Goal: Information Seeking & Learning: Learn about a topic

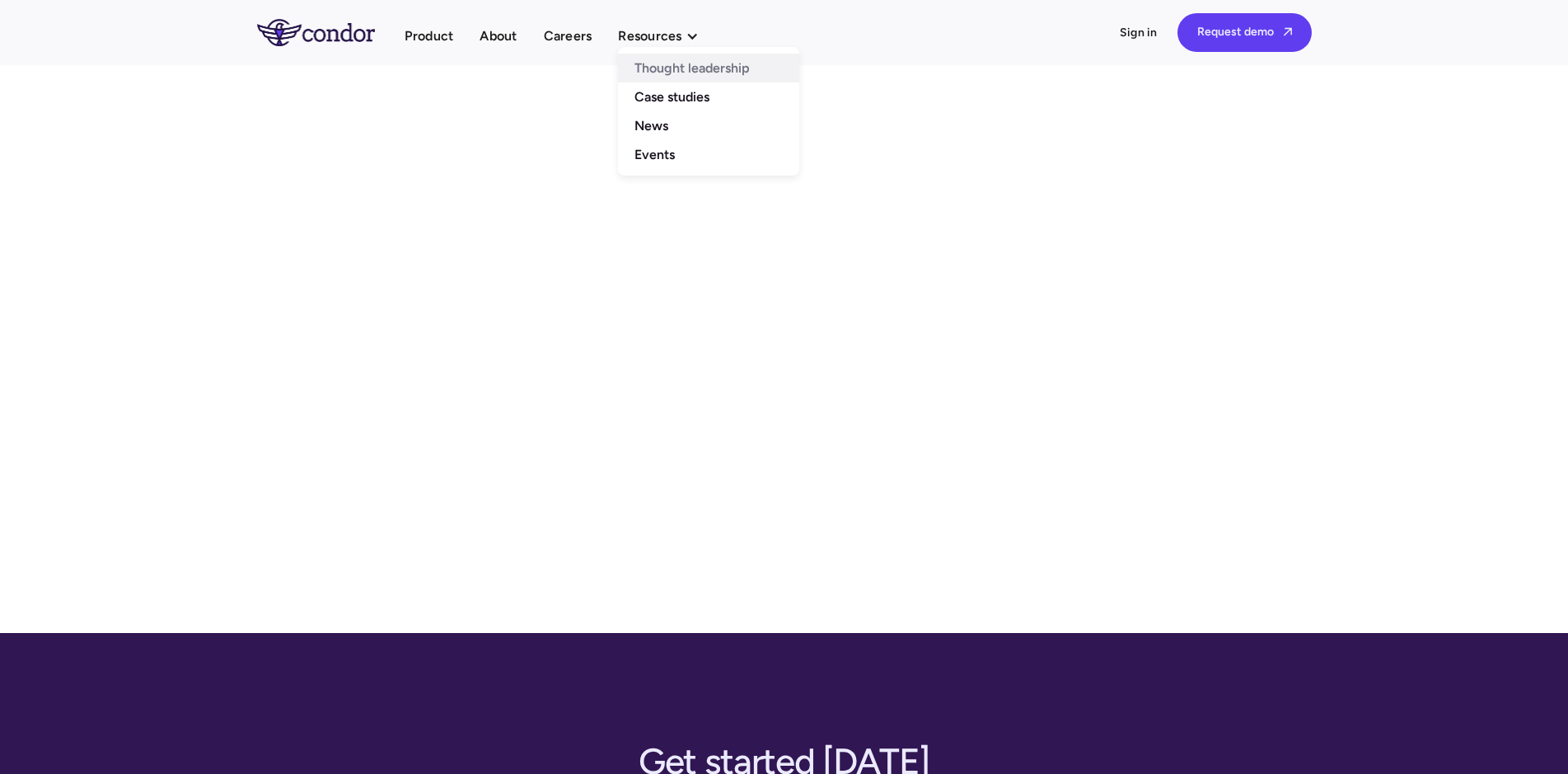
click at [633, 64] on link "Thought leadership" at bounding box center [709, 68] width 181 height 29
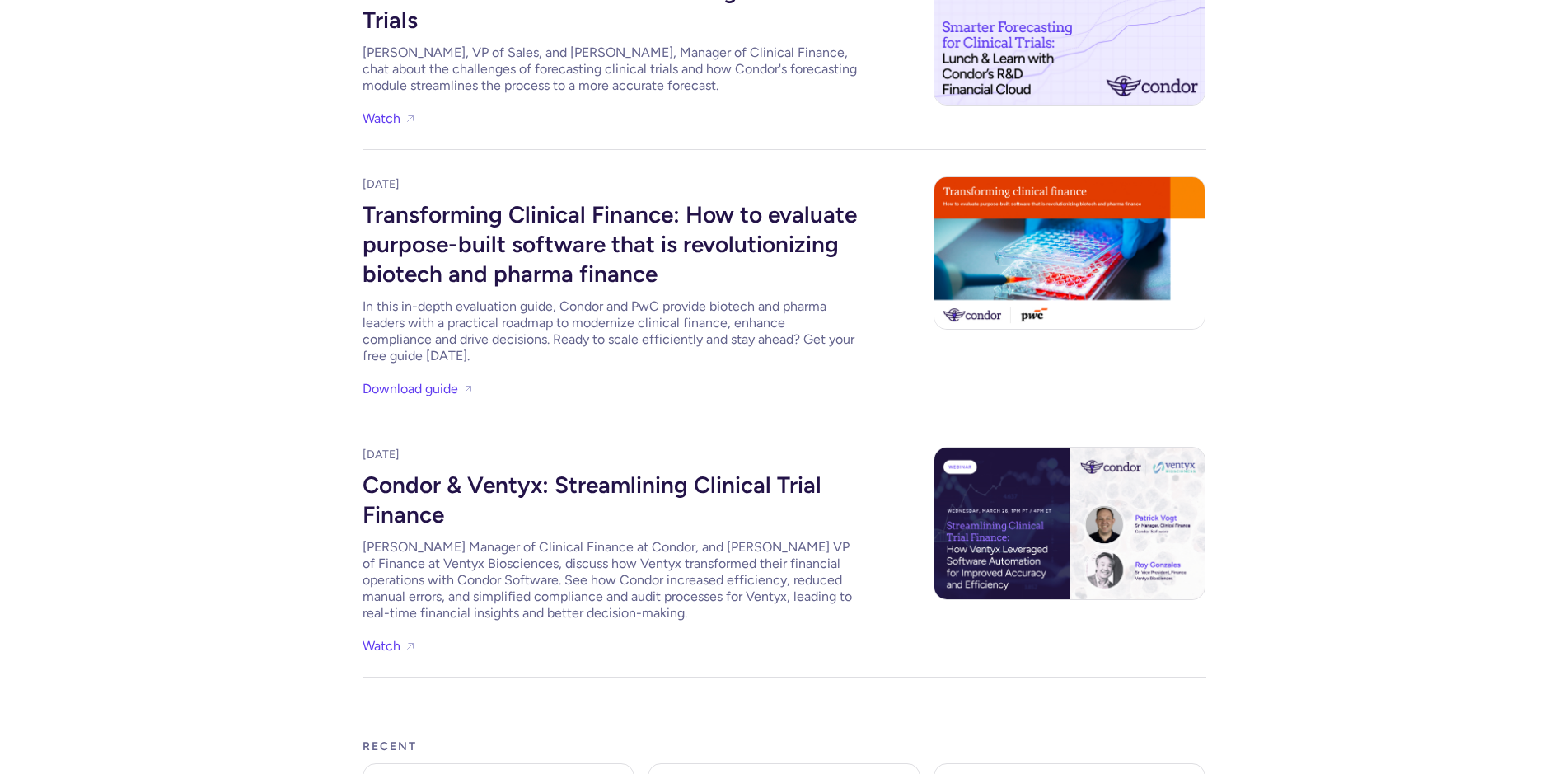
scroll to position [841, 0]
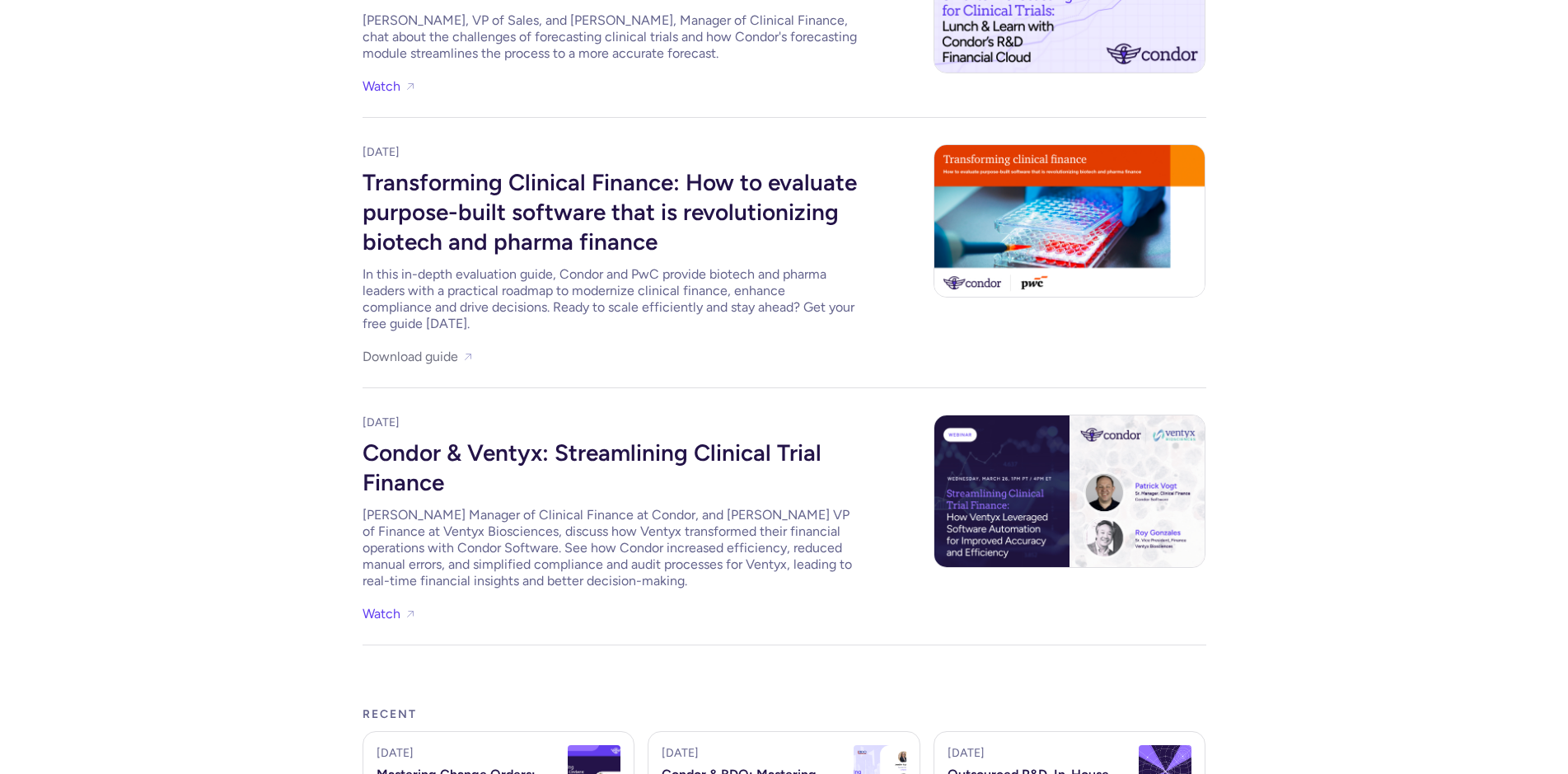
click at [373, 346] on link "Download guide" at bounding box center [410, 356] width 96 height 23
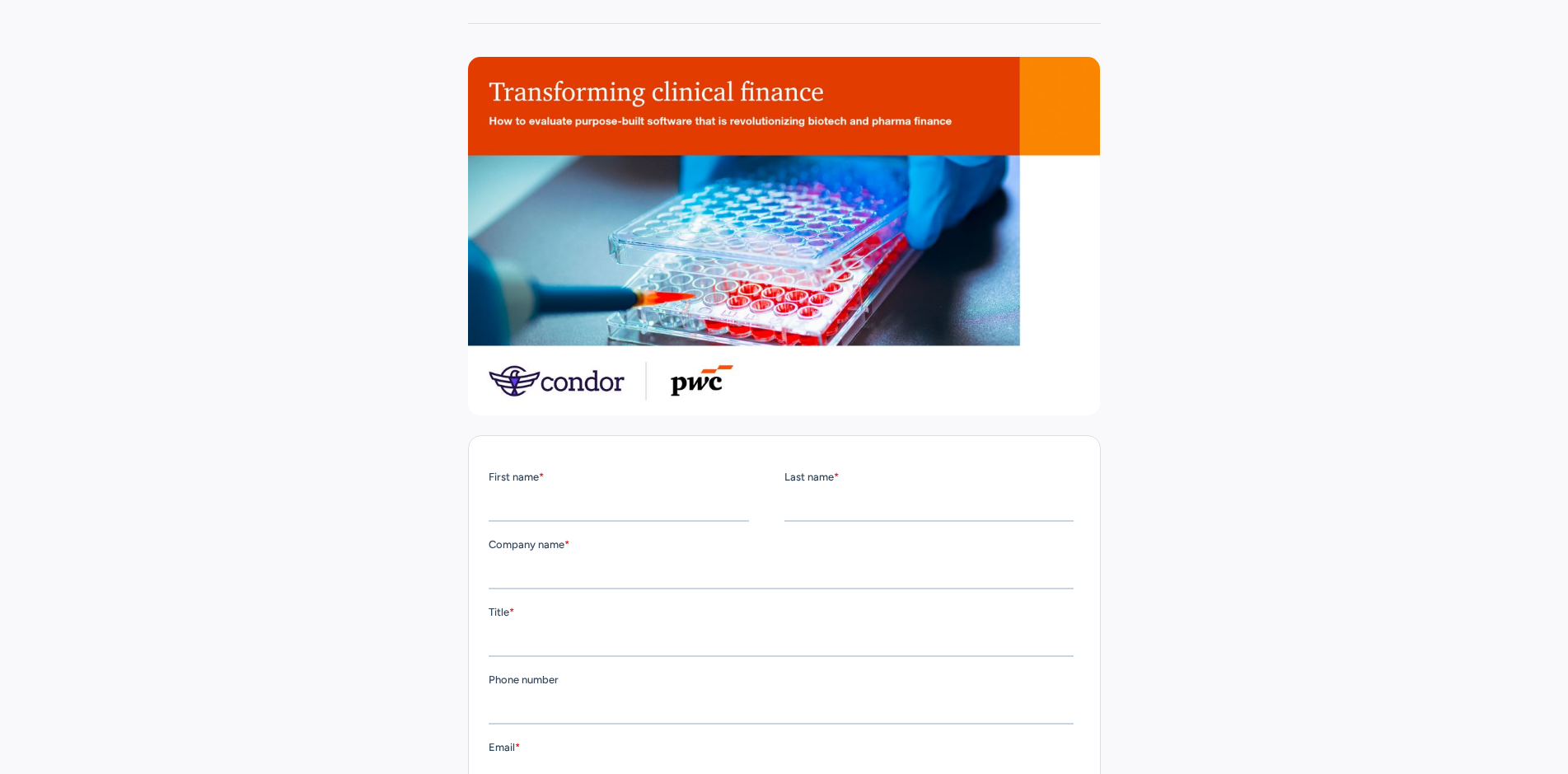
scroll to position [421, 0]
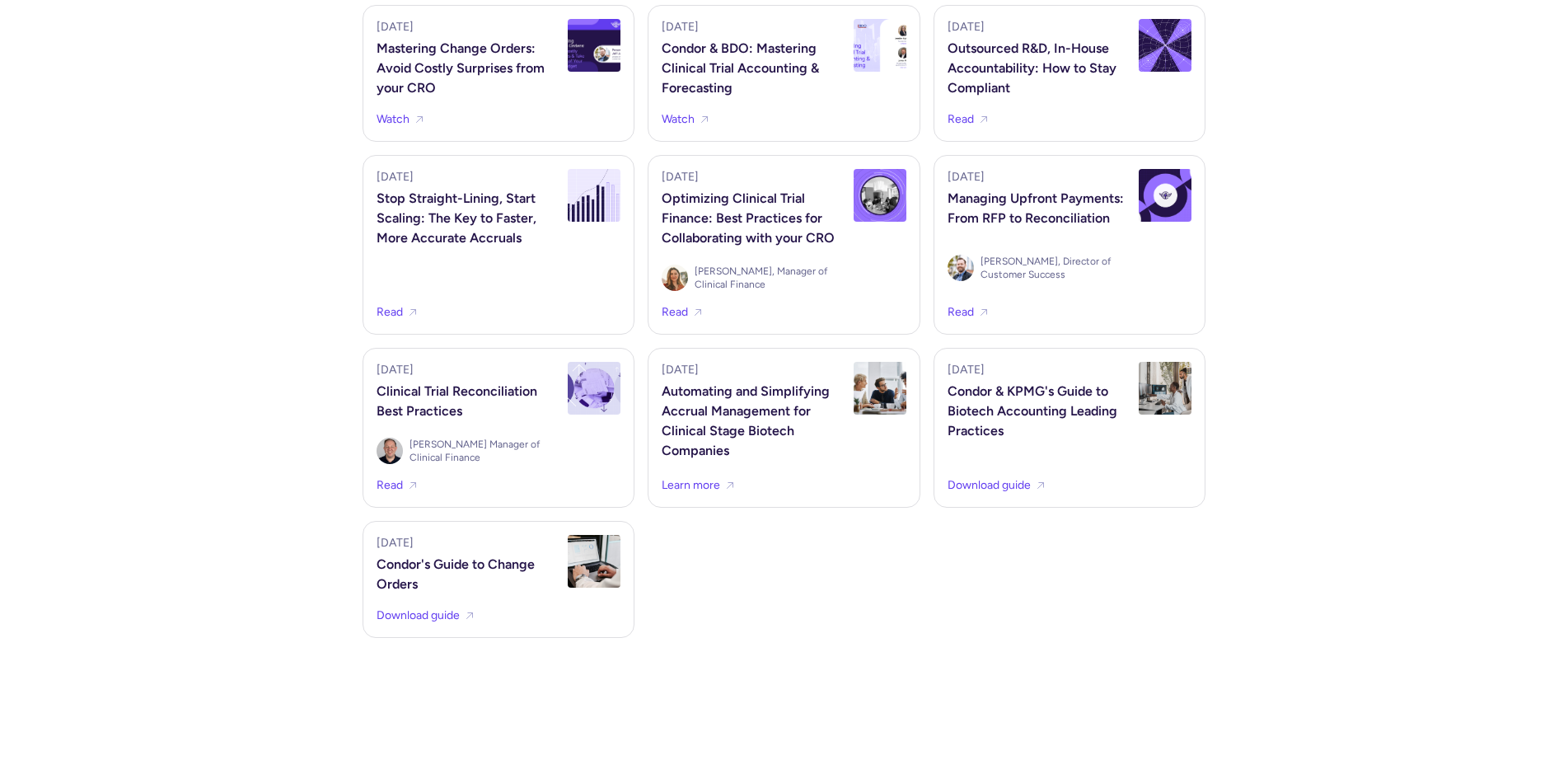
scroll to position [1598, 0]
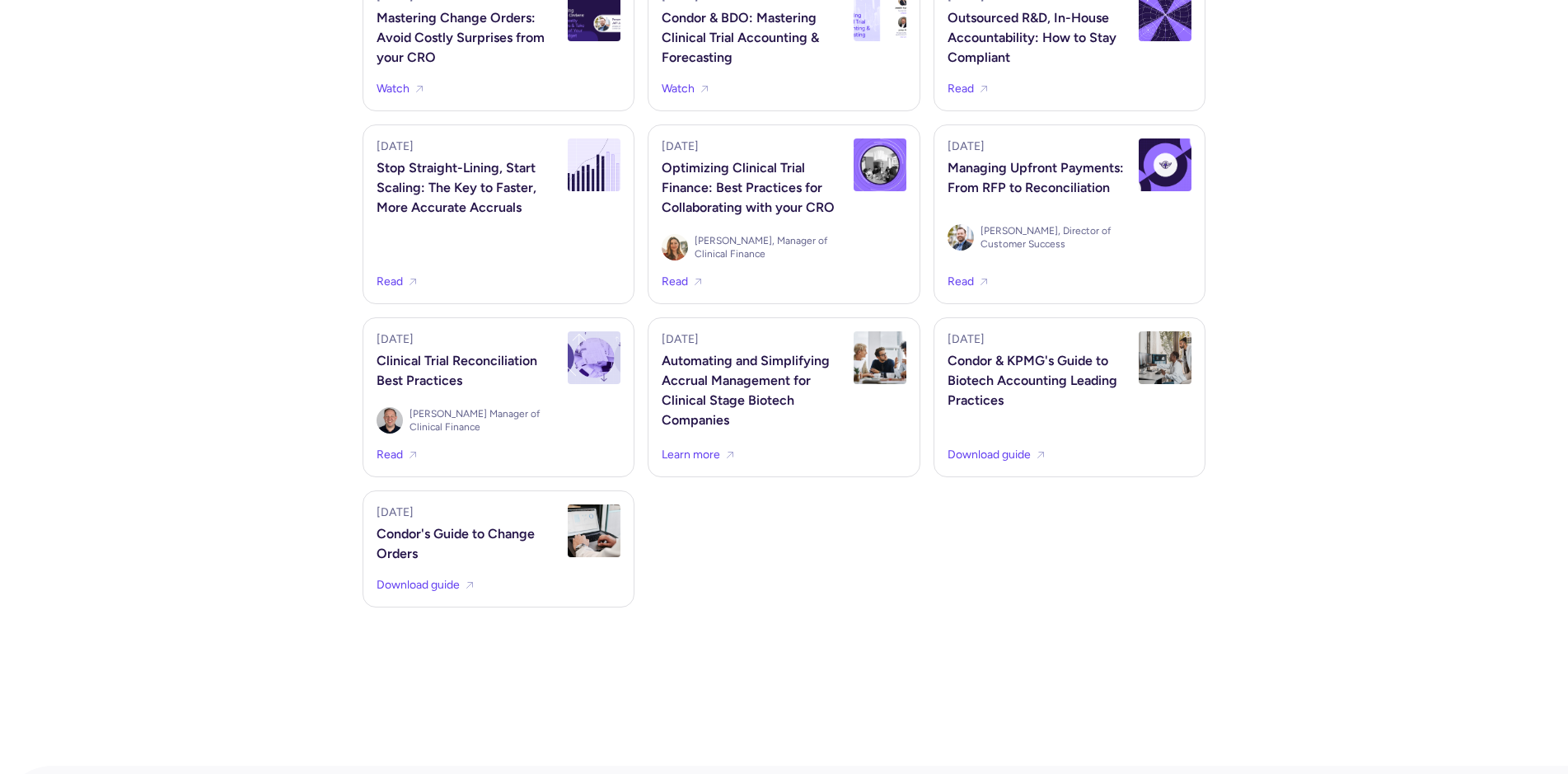
click at [710, 394] on div "Automating and Simplifying Accrual Management for Clinical Stage Biotech Compan…" at bounding box center [753, 390] width 182 height 79
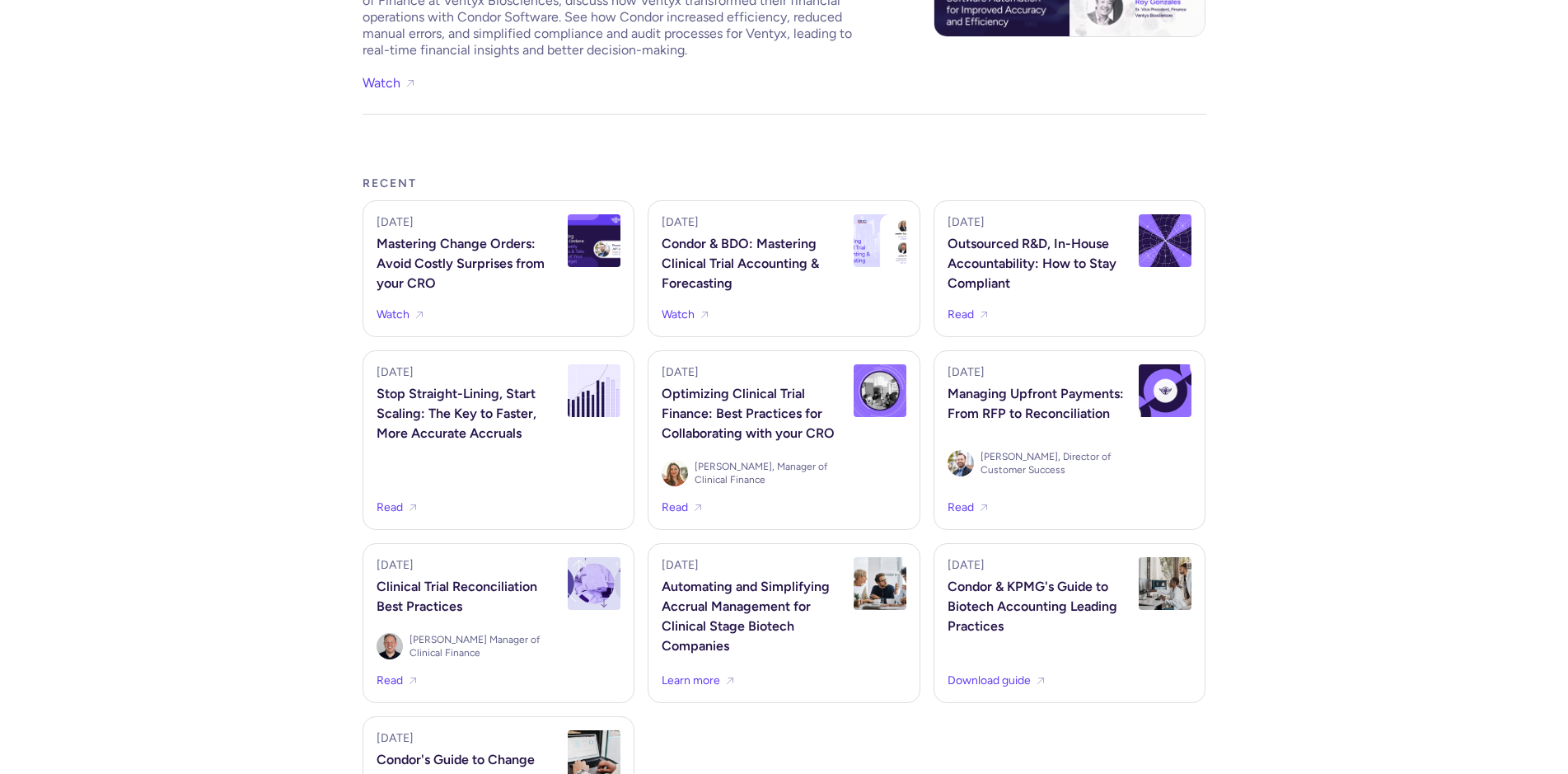
scroll to position [1346, 0]
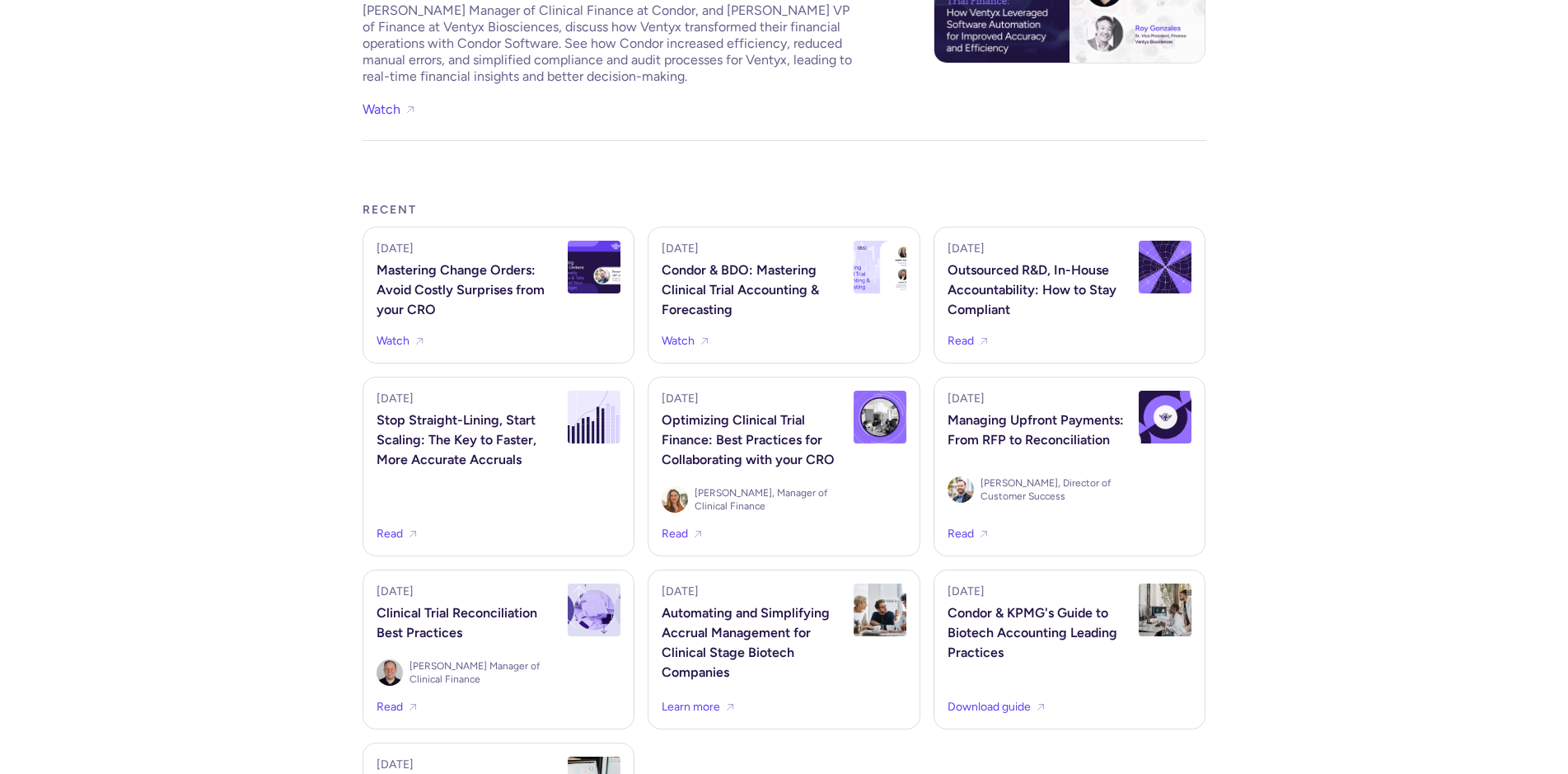
click at [409, 426] on div "Stop Straight-Lining, Start Scaling: The Key to Faster, More Accurate Accruals" at bounding box center [467, 440] width 182 height 60
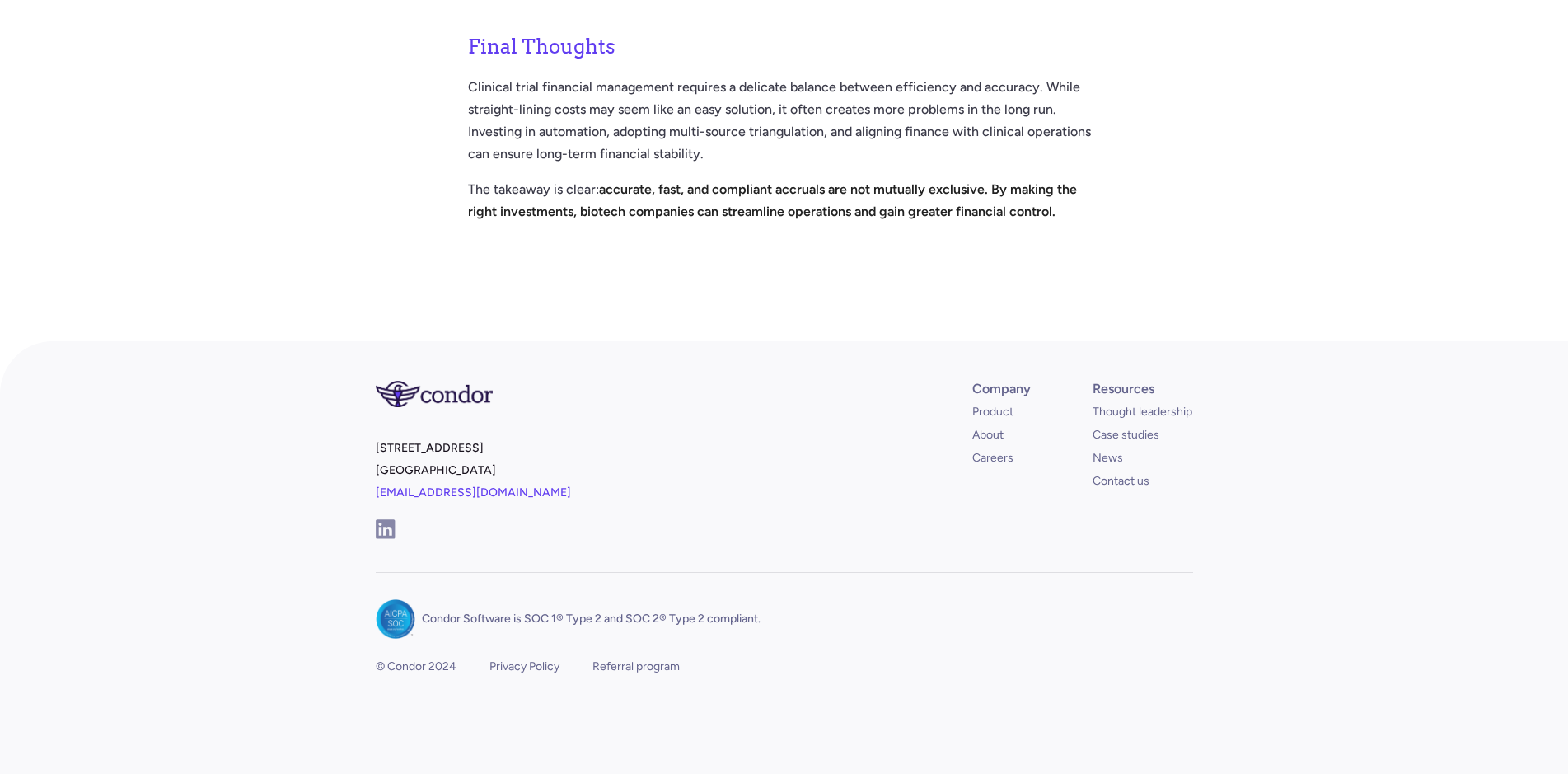
scroll to position [2018, 0]
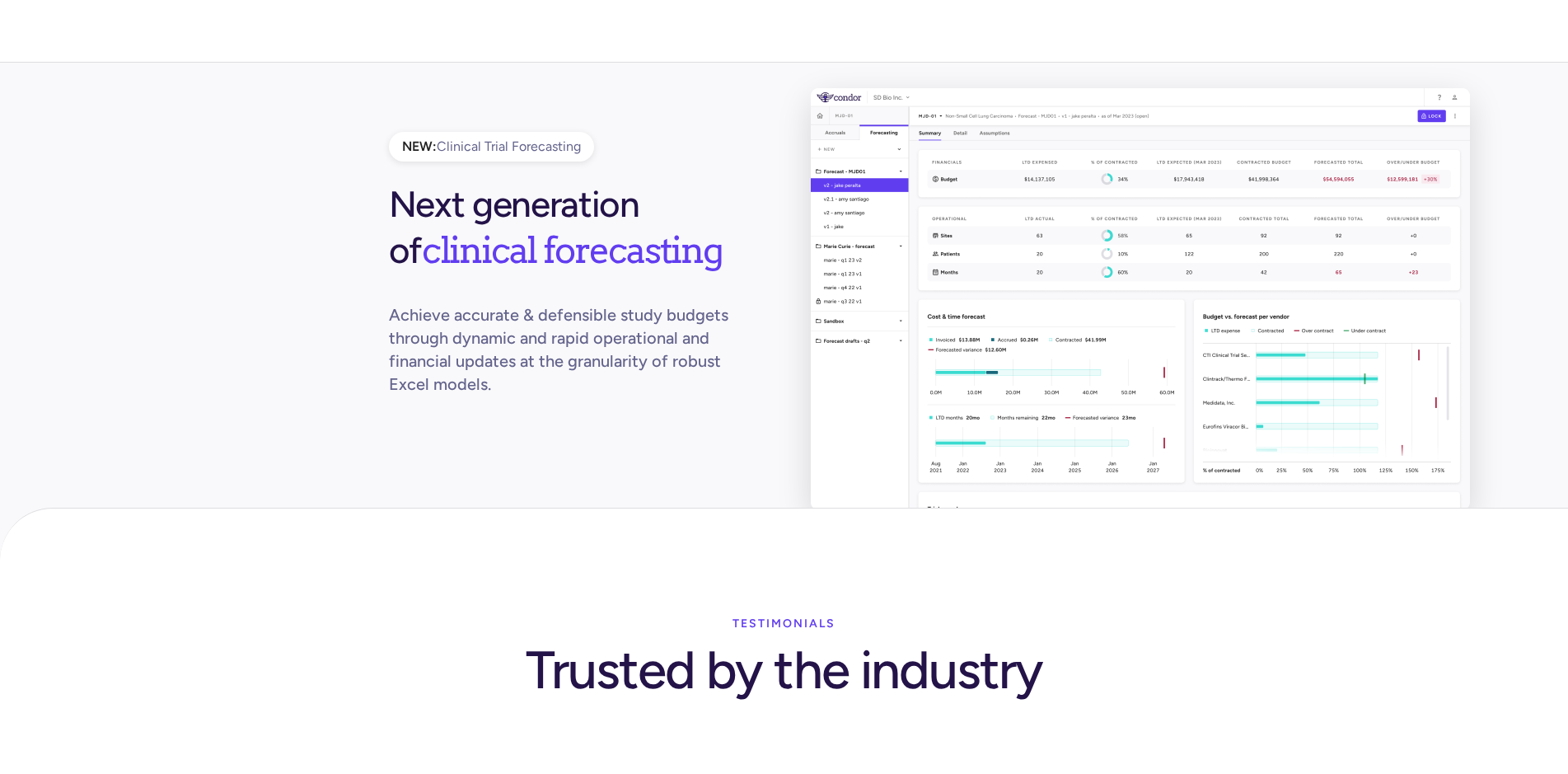
scroll to position [3868, 0]
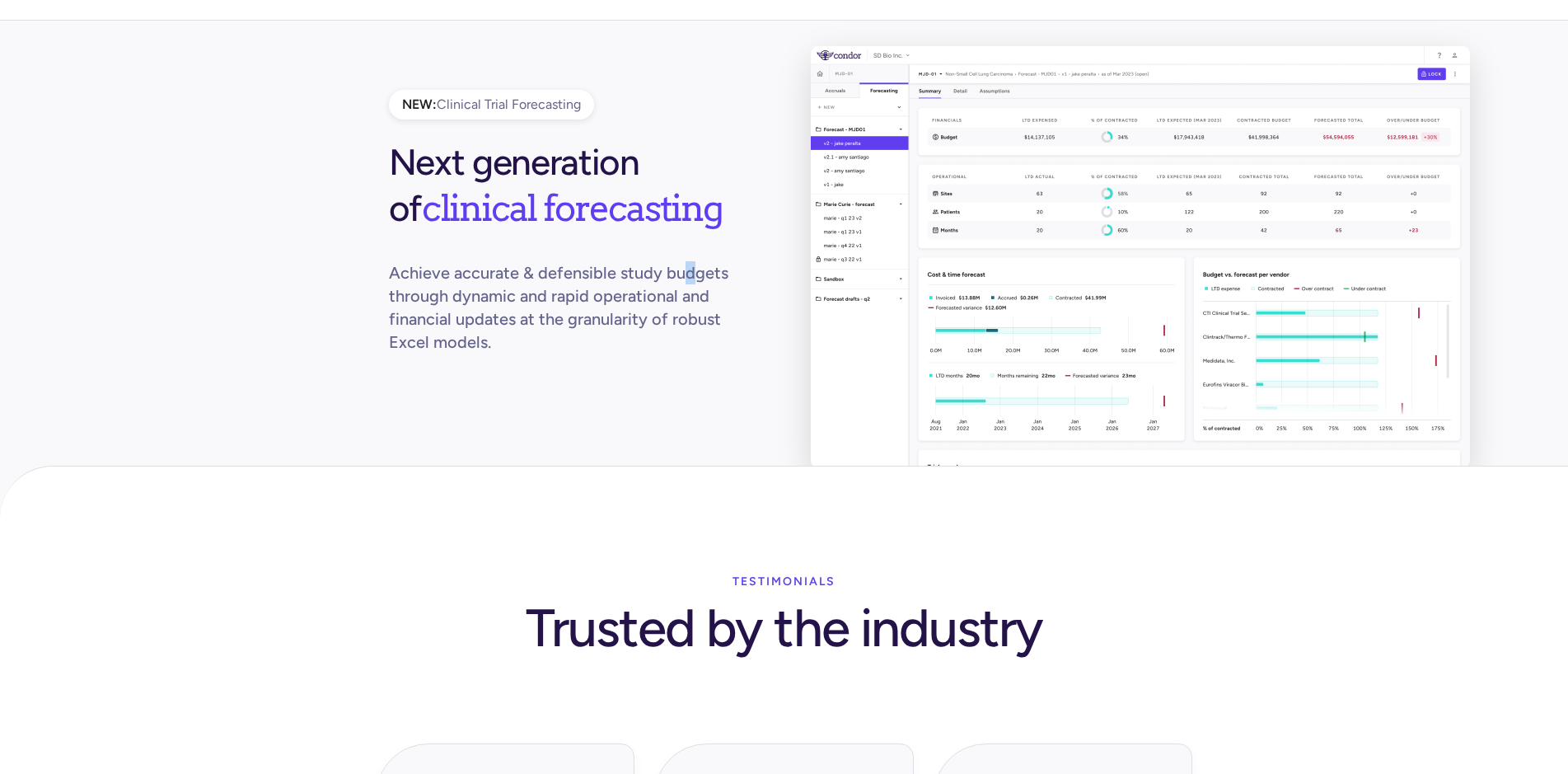
drag, startPoint x: 687, startPoint y: 291, endPoint x: 684, endPoint y: 309, distance: 18.2
click at [684, 309] on p "Achieve accurate & defensible study budgets through dynamic and rapid operation…" at bounding box center [574, 307] width 369 height 92
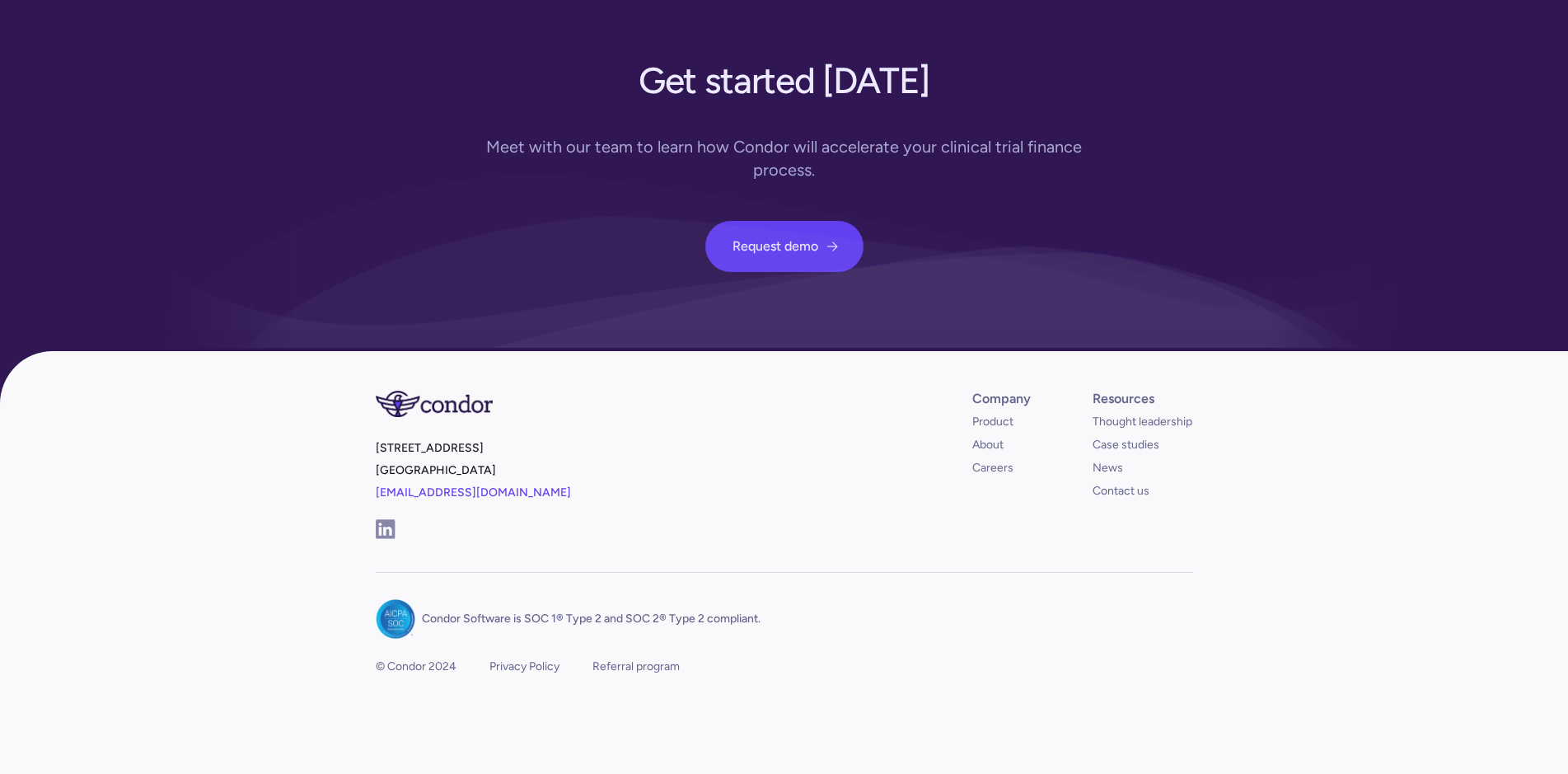
scroll to position [5959, 0]
